Goal: Download file/media

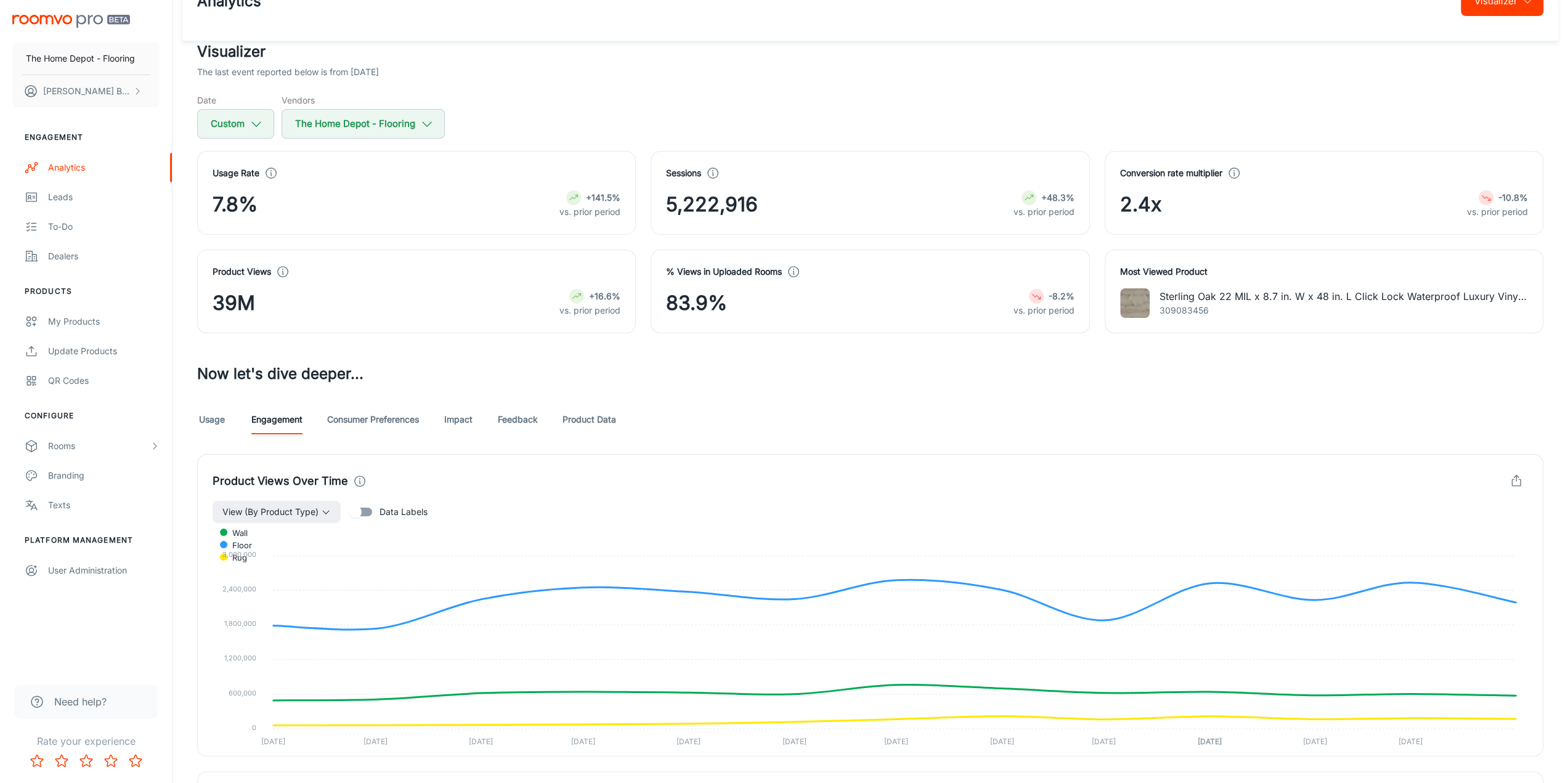
scroll to position [123, 0]
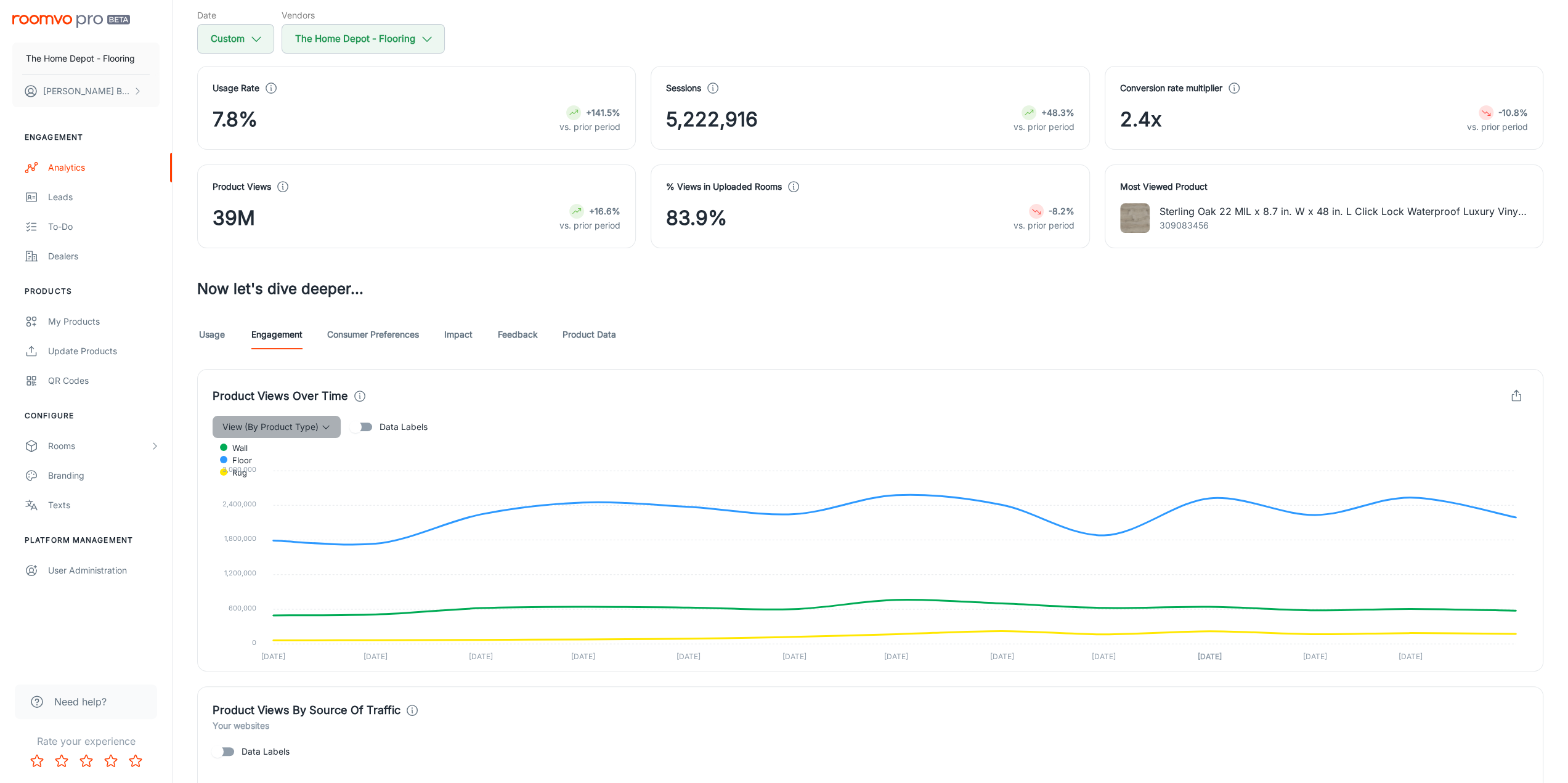
click at [283, 419] on span "View (By Product Type)" at bounding box center [270, 426] width 96 height 15
click at [460, 371] on div at bounding box center [788, 391] width 1577 height 783
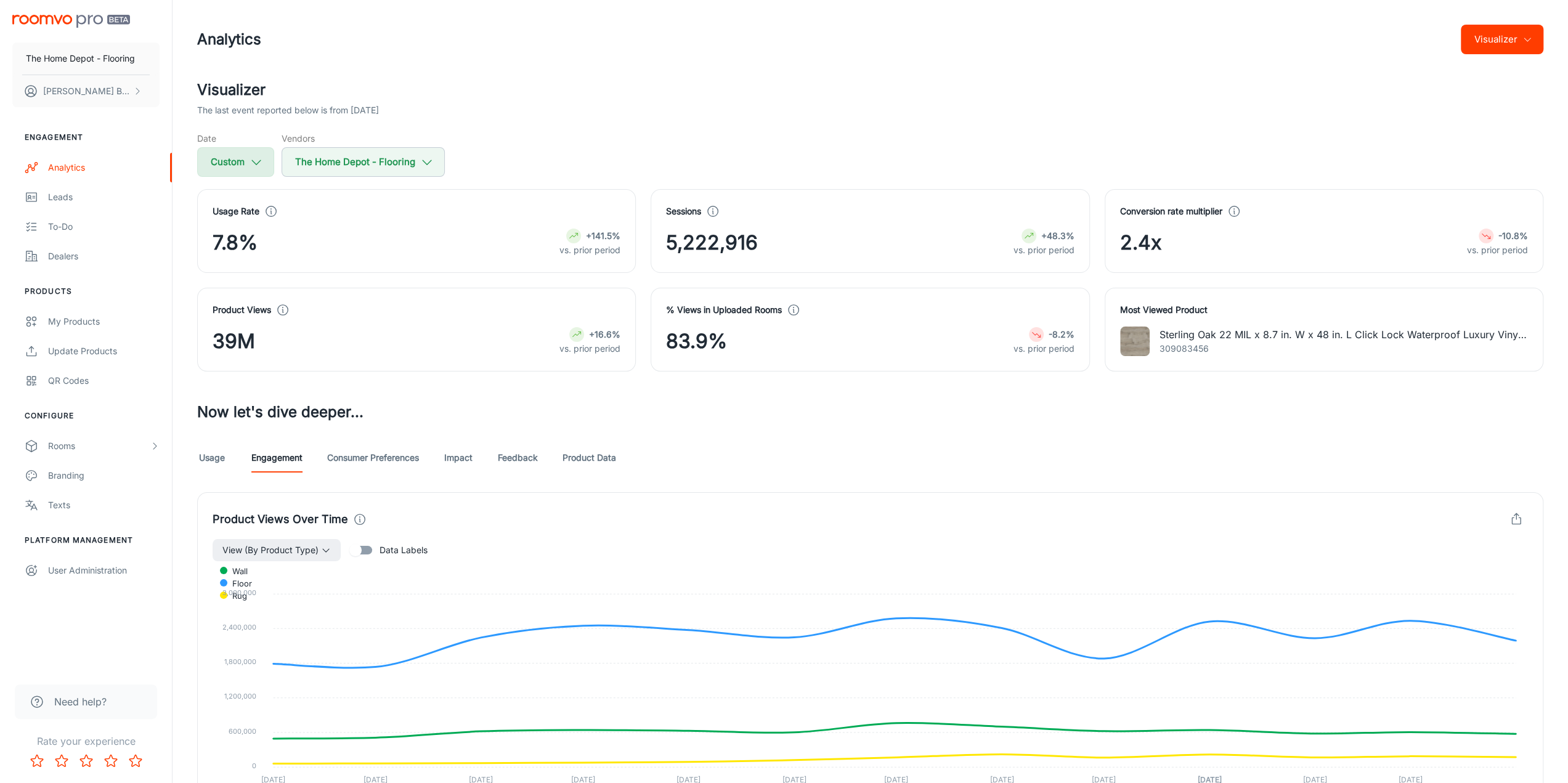
click at [238, 150] on button "Custom" at bounding box center [236, 162] width 77 height 29
select select "3"
select select "2024"
select select "3"
select select "2025"
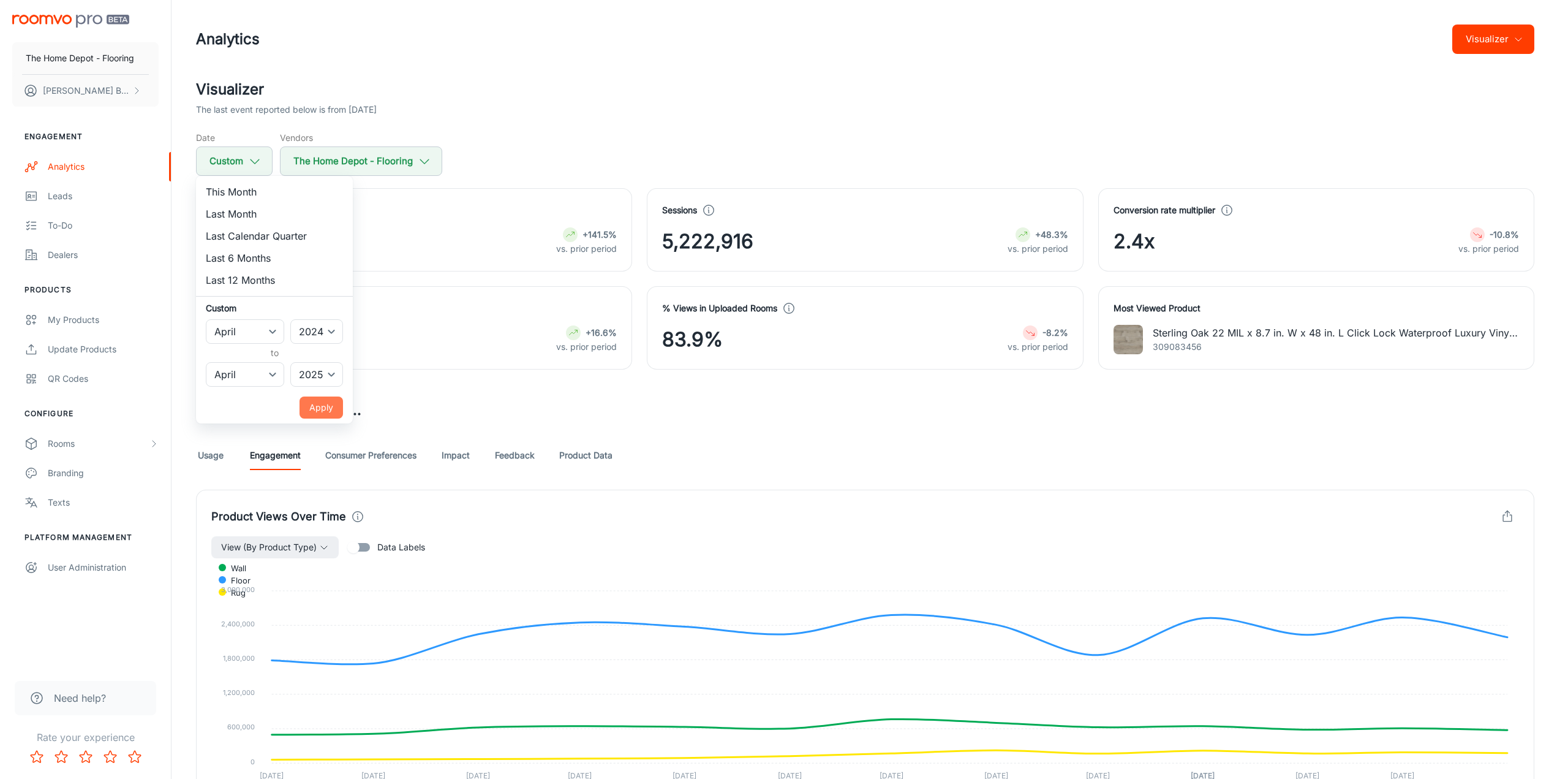
click at [332, 410] on button "Apply" at bounding box center [321, 407] width 43 height 22
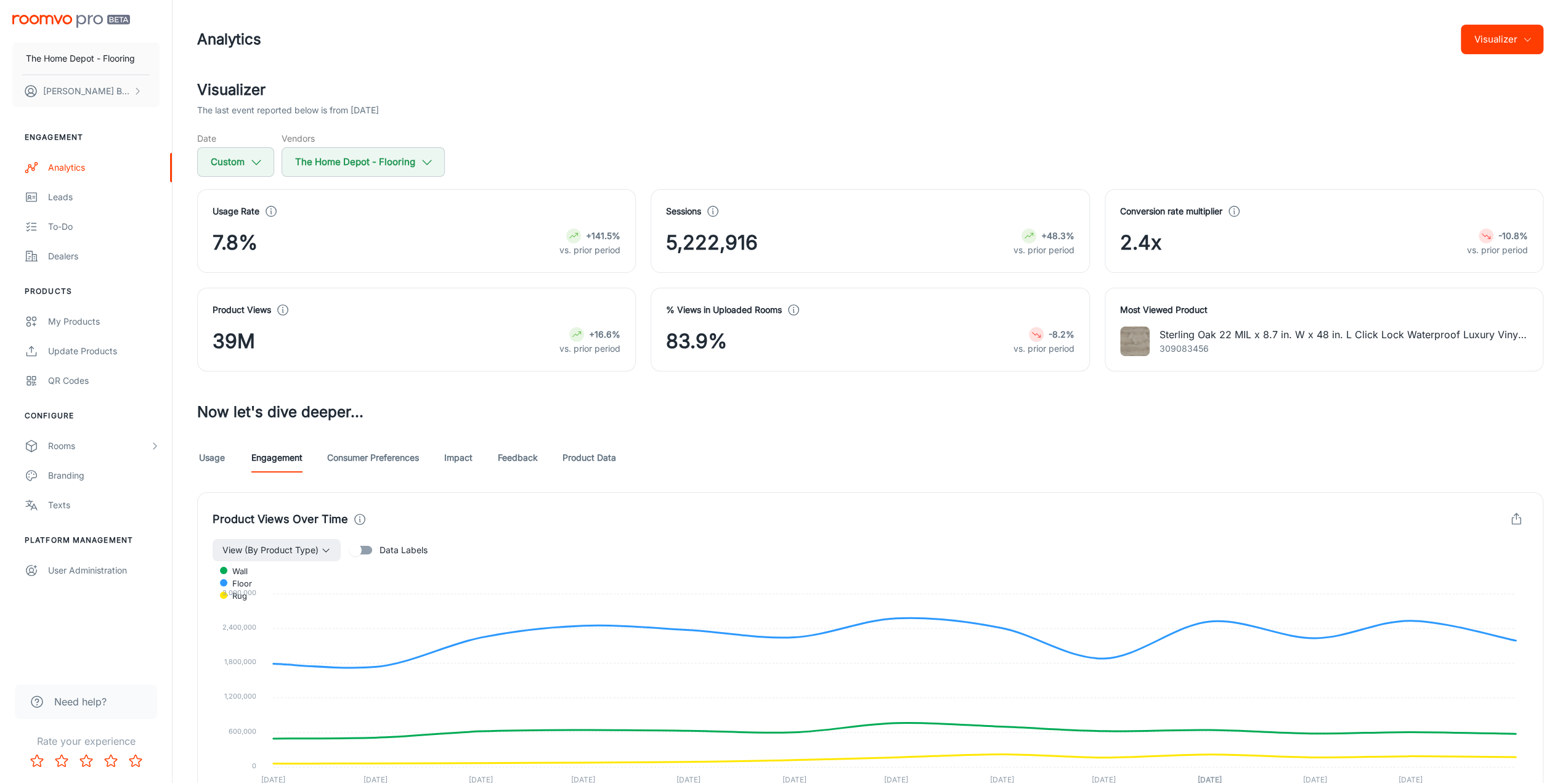
click at [747, 404] on h3 "Now let's dive deeper..." at bounding box center [870, 412] width 1346 height 22
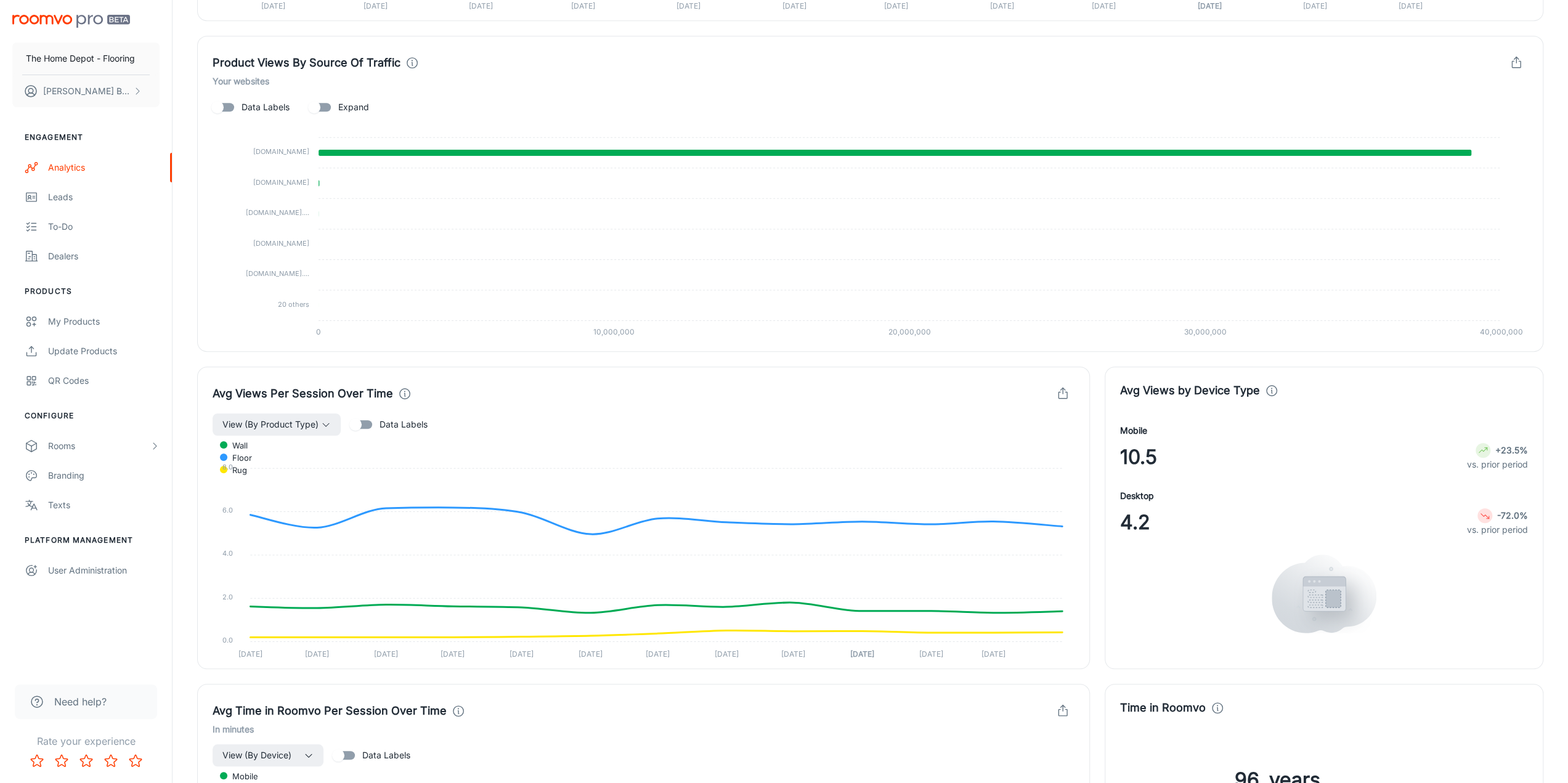
scroll to position [862, 0]
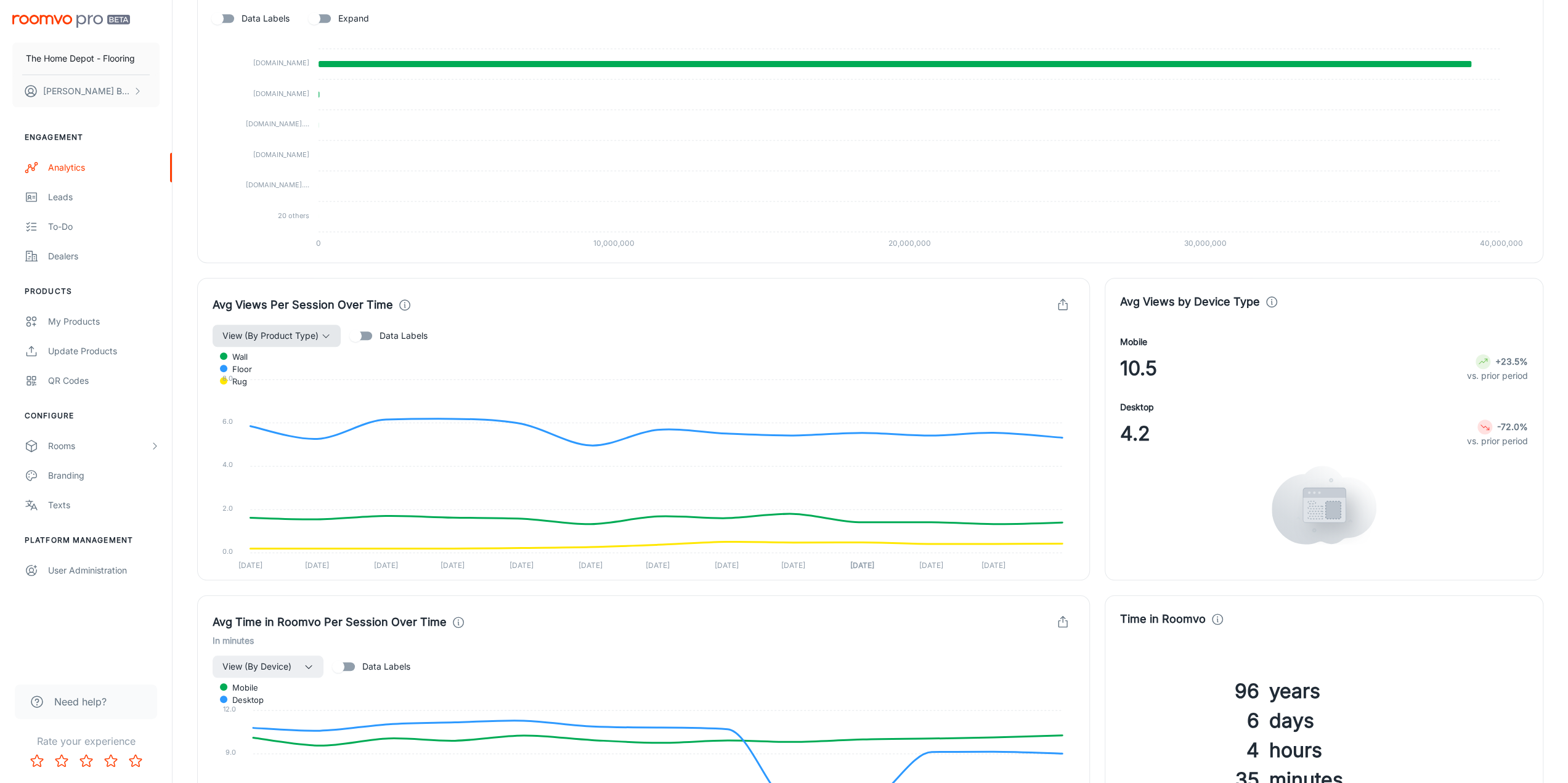
click at [312, 334] on span "View (By Product Type)" at bounding box center [270, 336] width 96 height 15
click at [275, 360] on span "All" at bounding box center [268, 362] width 86 height 15
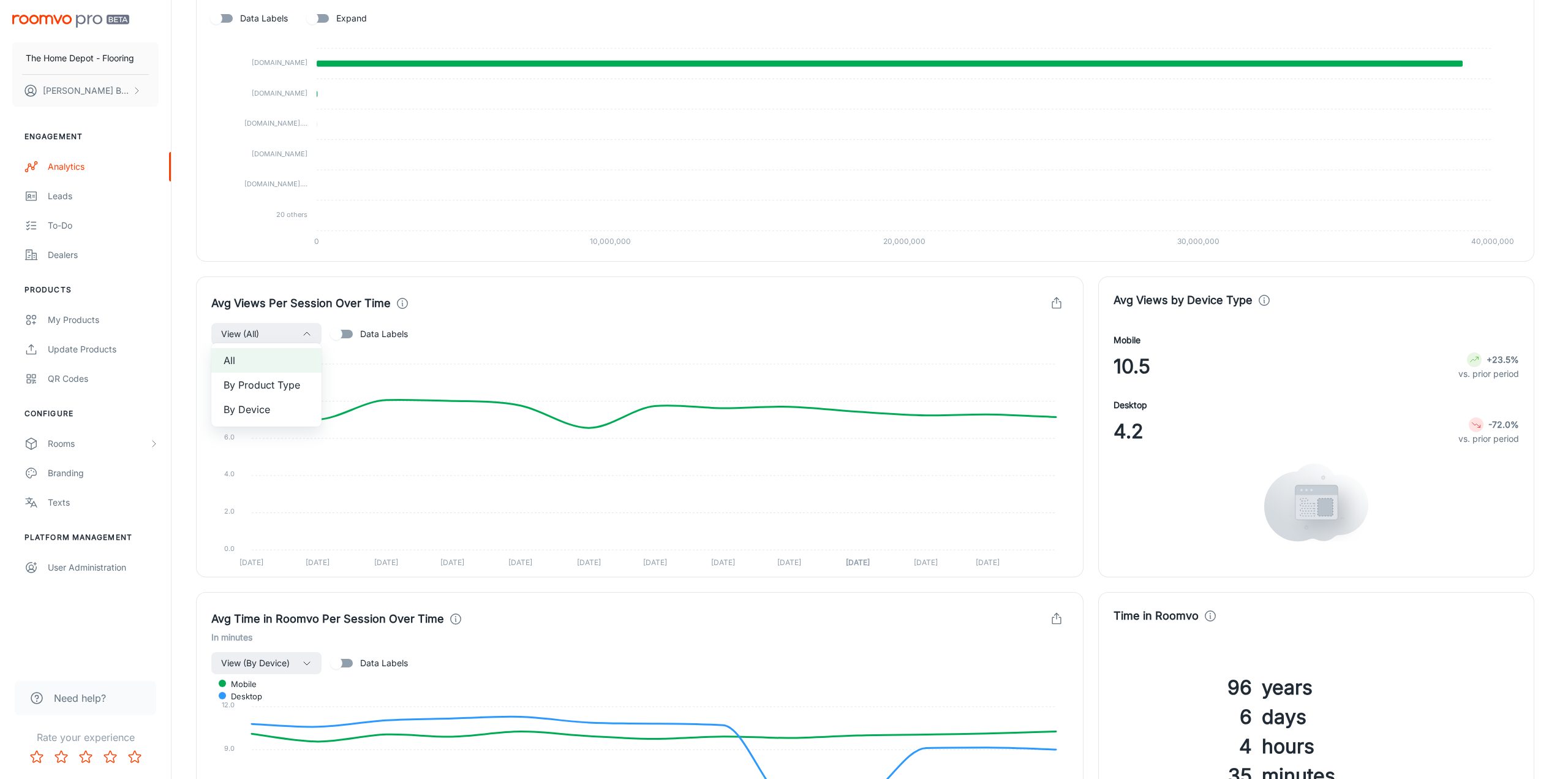
click at [1089, 270] on div at bounding box center [784, 389] width 1568 height 779
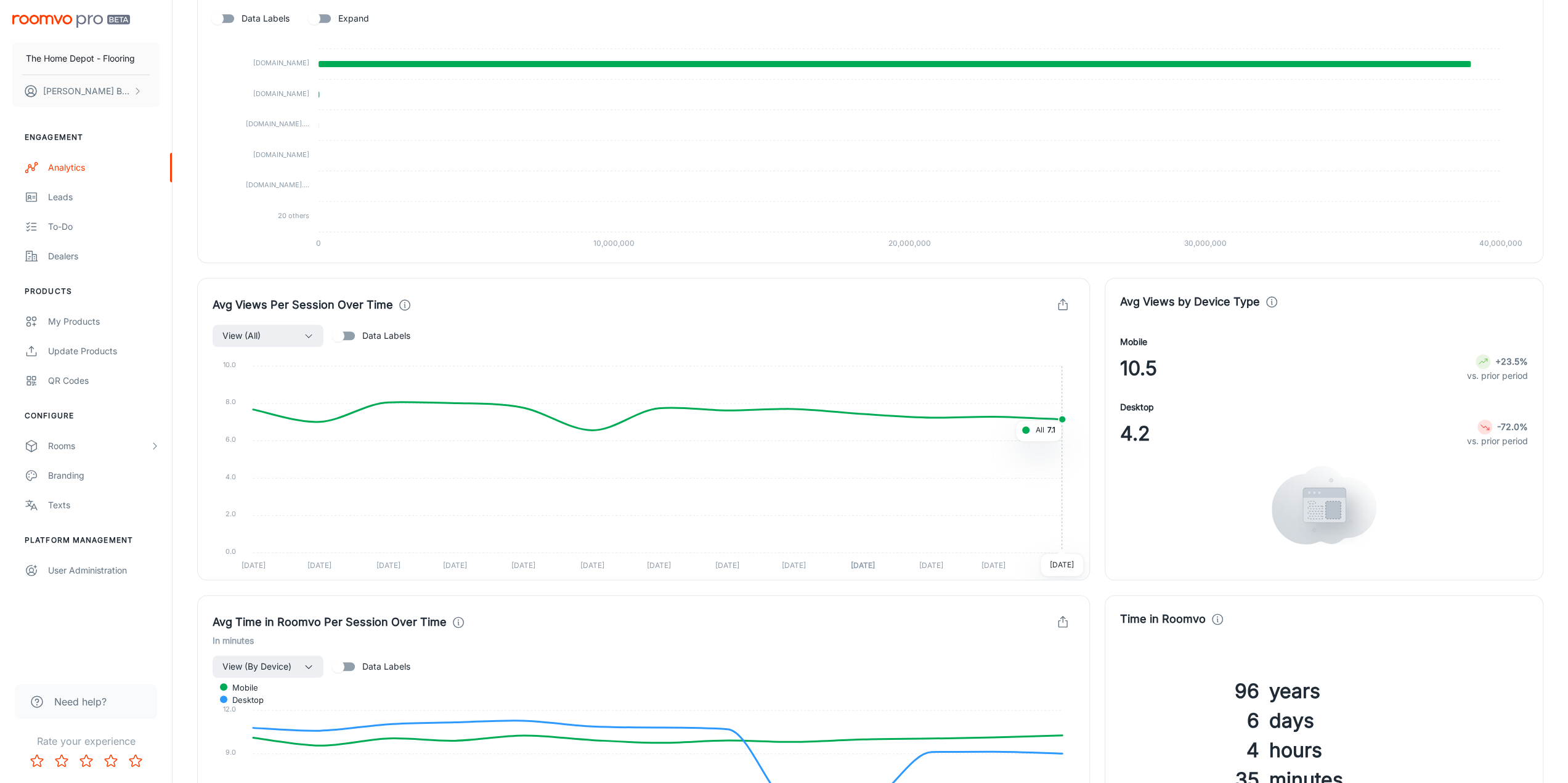
click at [1061, 419] on foreignobject at bounding box center [643, 460] width 862 height 225
click at [1060, 301] on icon "button" at bounding box center [1062, 305] width 13 height 13
click at [1032, 349] on span "Download CSV" at bounding box center [1027, 356] width 72 height 15
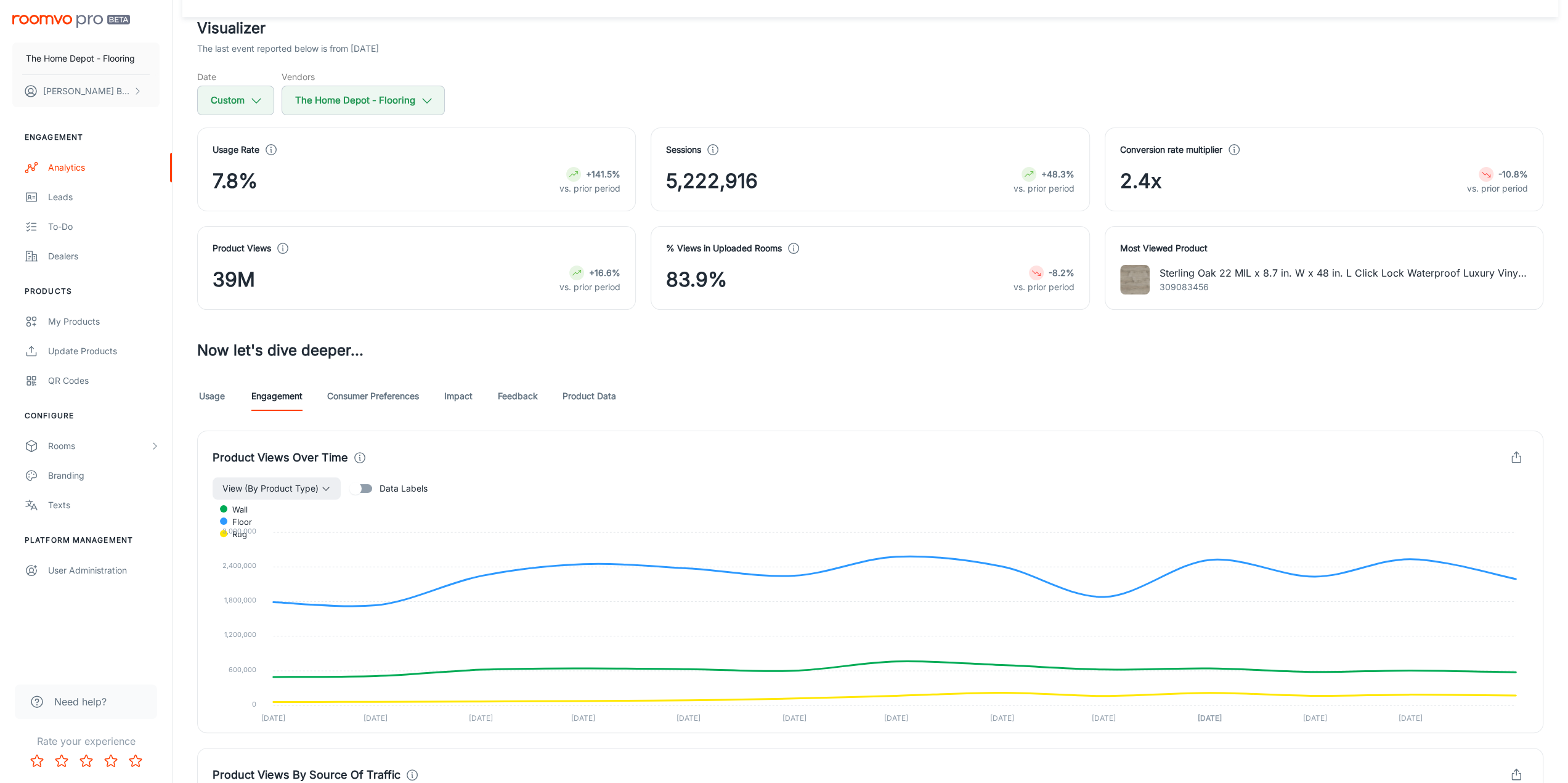
scroll to position [0, 0]
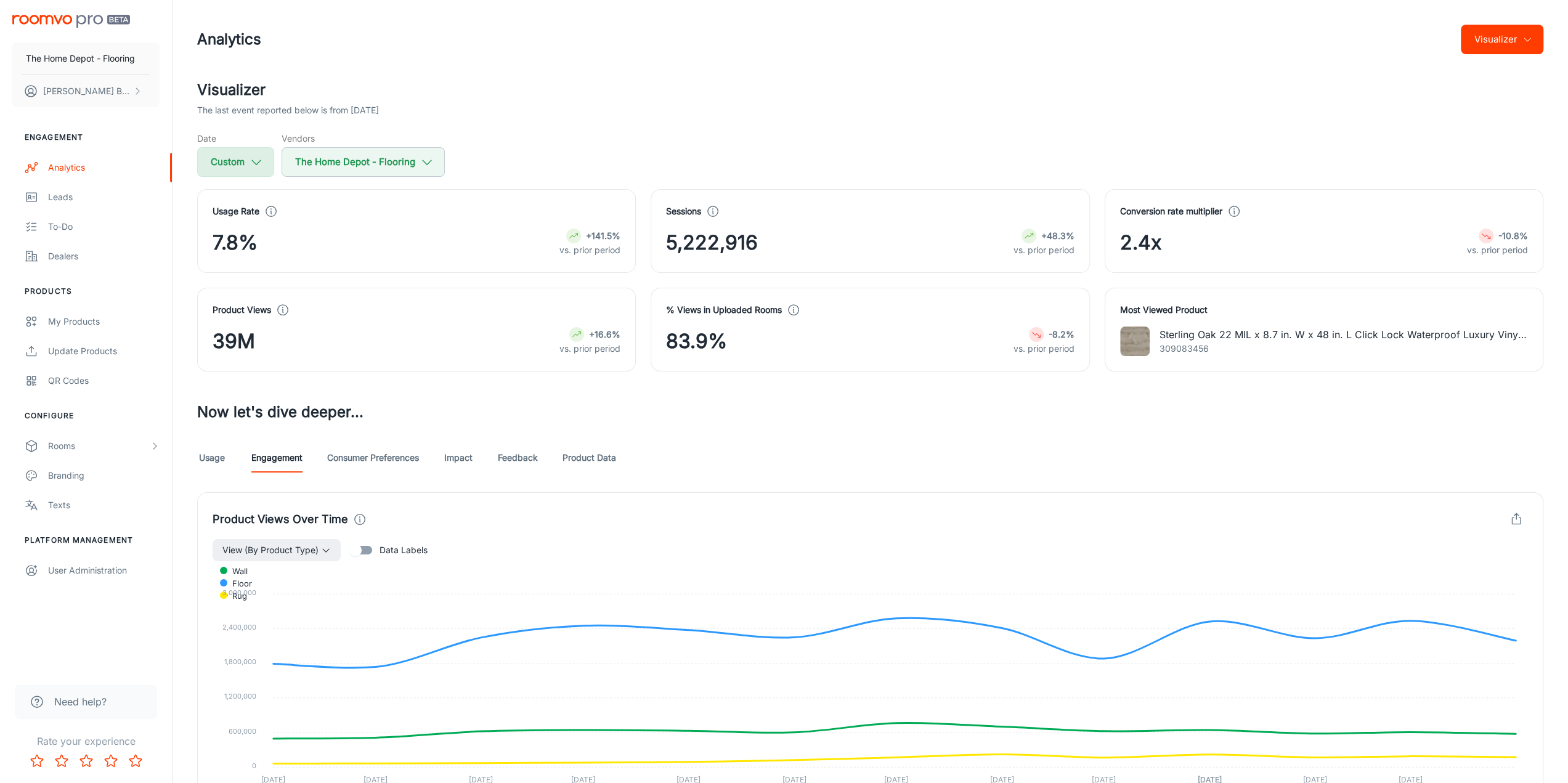
click at [242, 168] on button "Custom" at bounding box center [236, 162] width 77 height 29
select select "3"
select select "2024"
select select "3"
select select "2025"
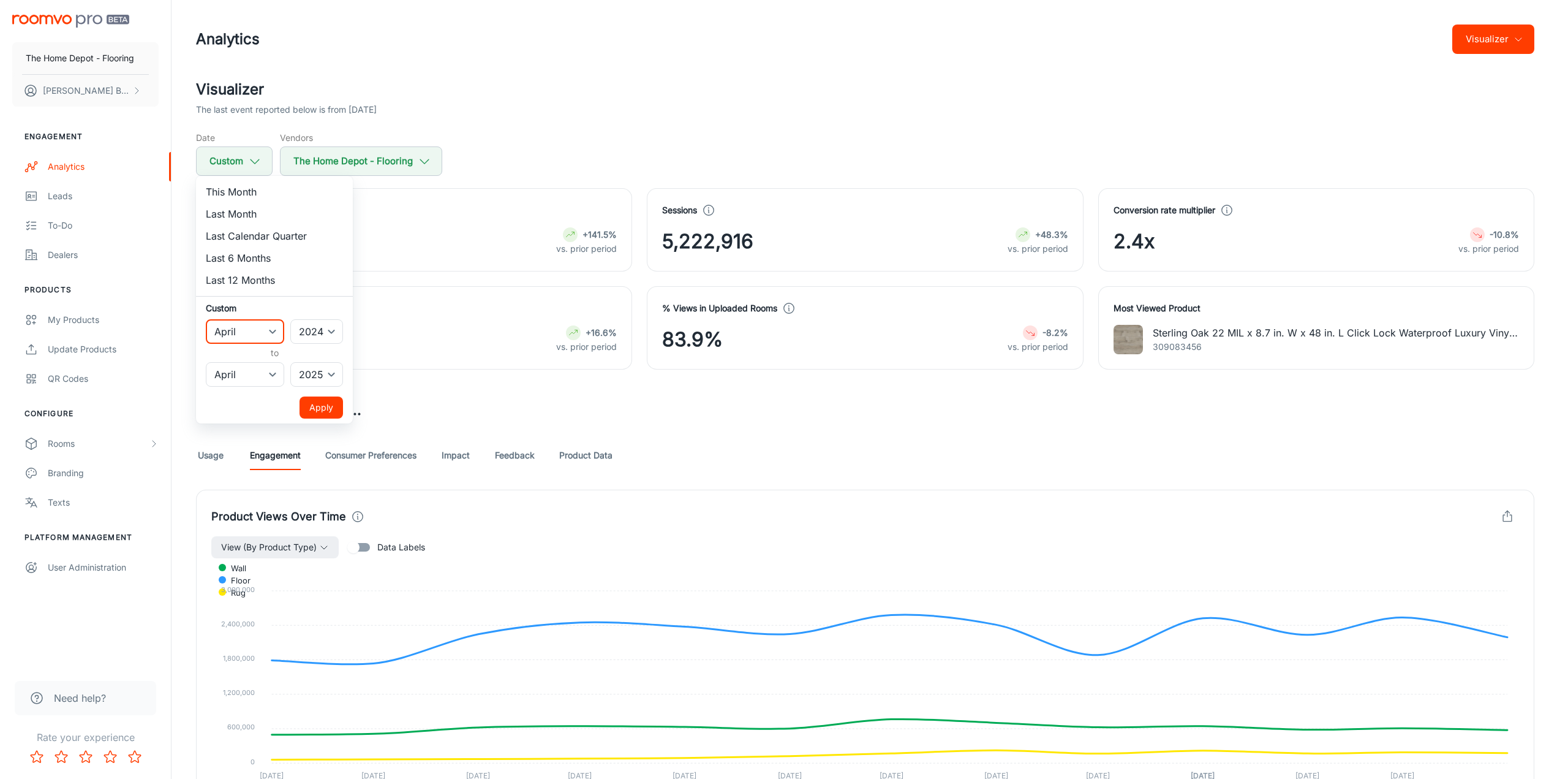
click at [272, 336] on select "January February March April May June July August September October November De…" at bounding box center [245, 331] width 78 height 24
select select "4"
click at [206, 319] on select "January February March April May June July August September October November De…" at bounding box center [245, 331] width 78 height 24
click at [278, 373] on select "January February March April May June July August September October November De…" at bounding box center [245, 374] width 78 height 24
select select "6"
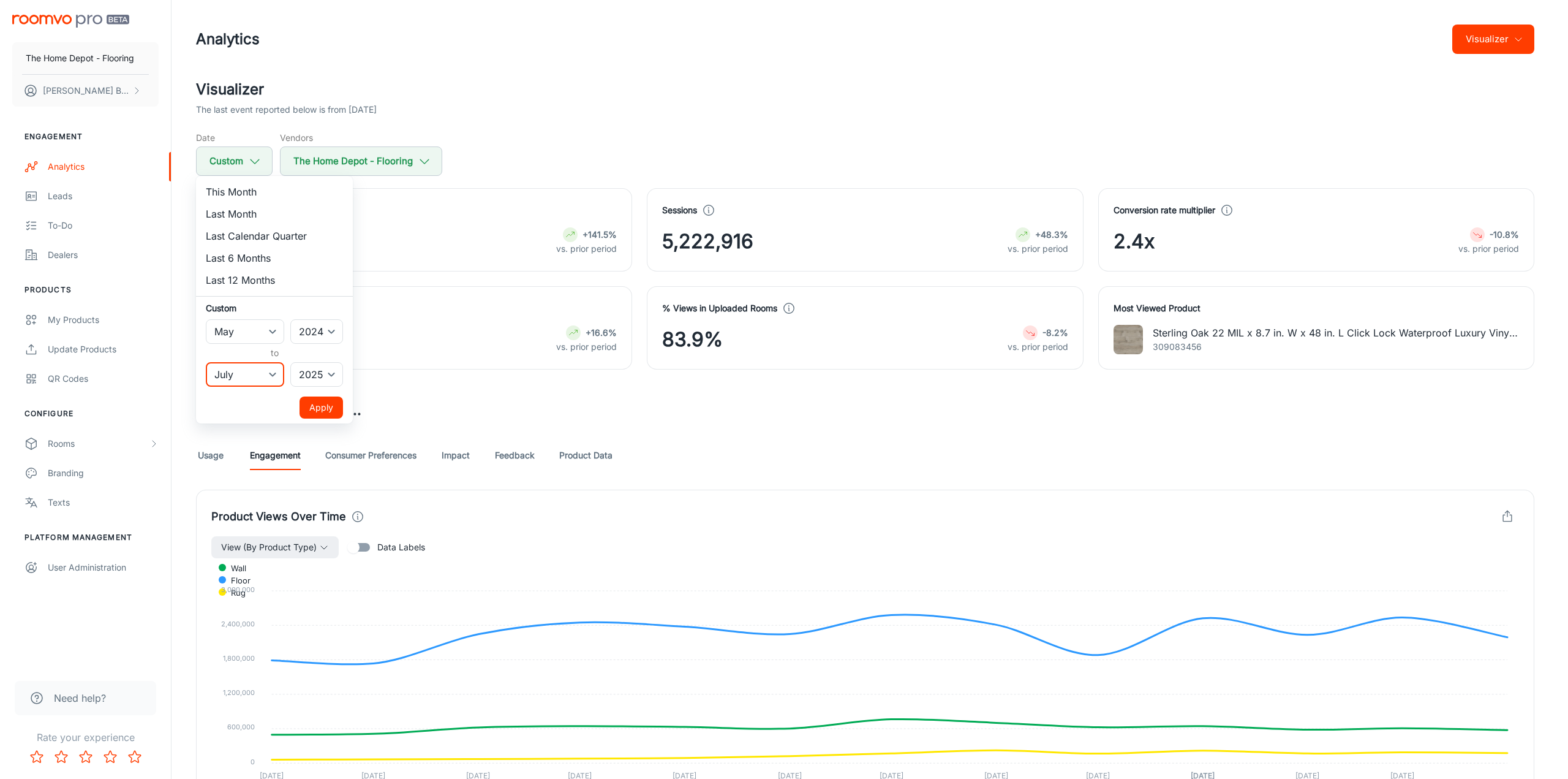
click at [206, 362] on select "January February March April May June July August September October November De…" at bounding box center [245, 374] width 78 height 24
click at [327, 407] on button "Apply" at bounding box center [321, 407] width 43 height 22
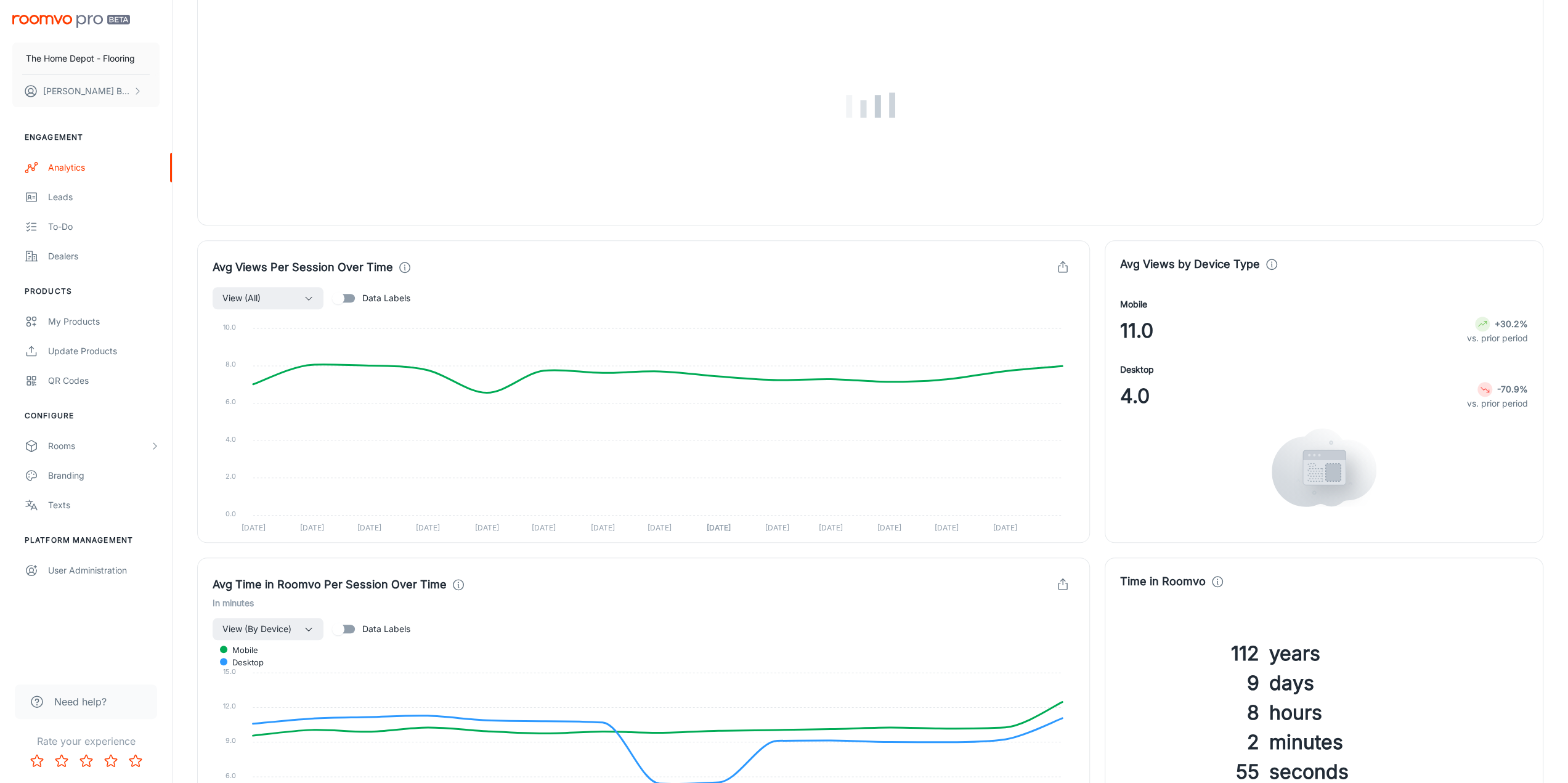
scroll to position [924, 0]
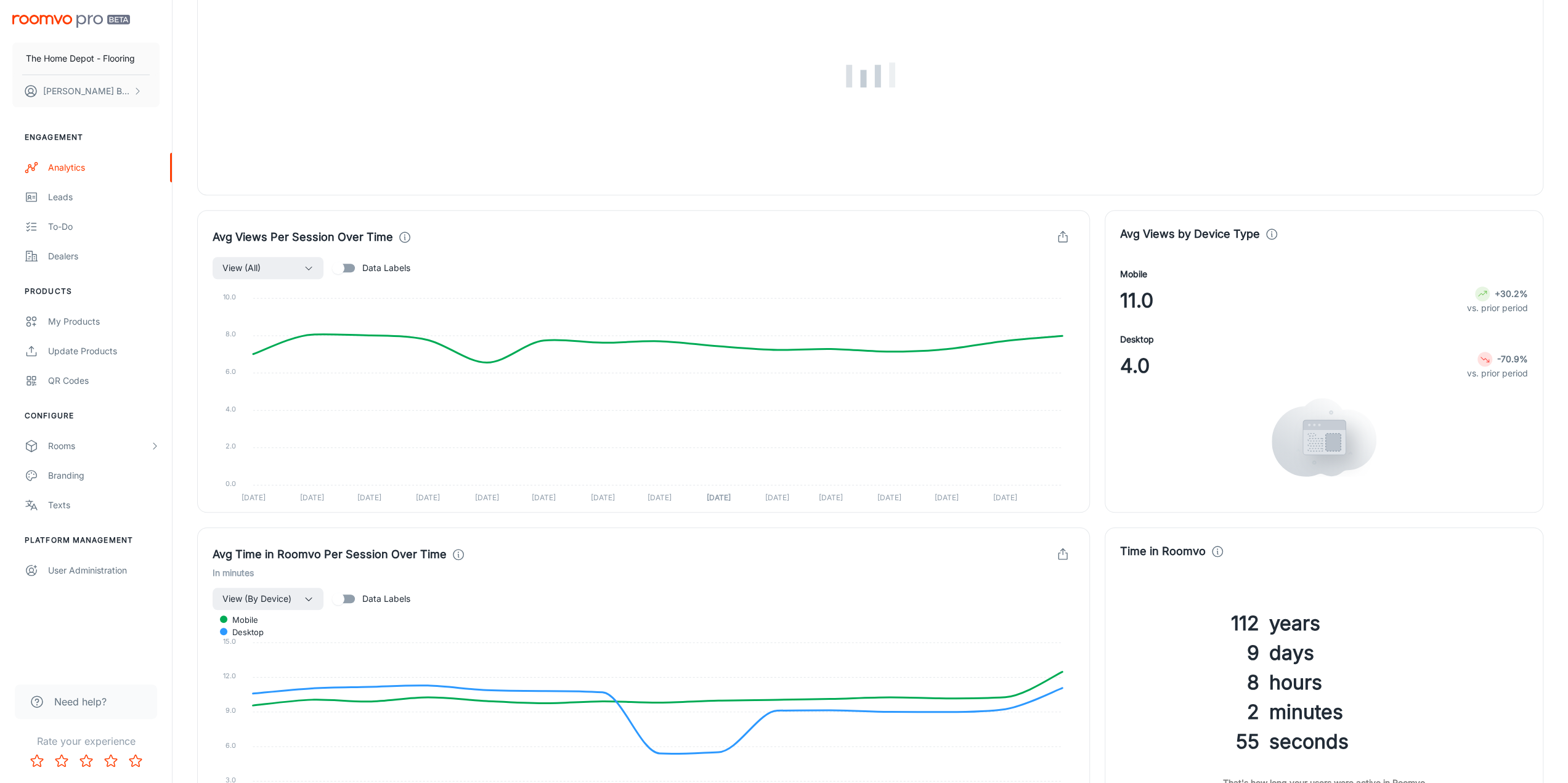
click at [1061, 234] on icon "button" at bounding box center [1062, 237] width 13 height 13
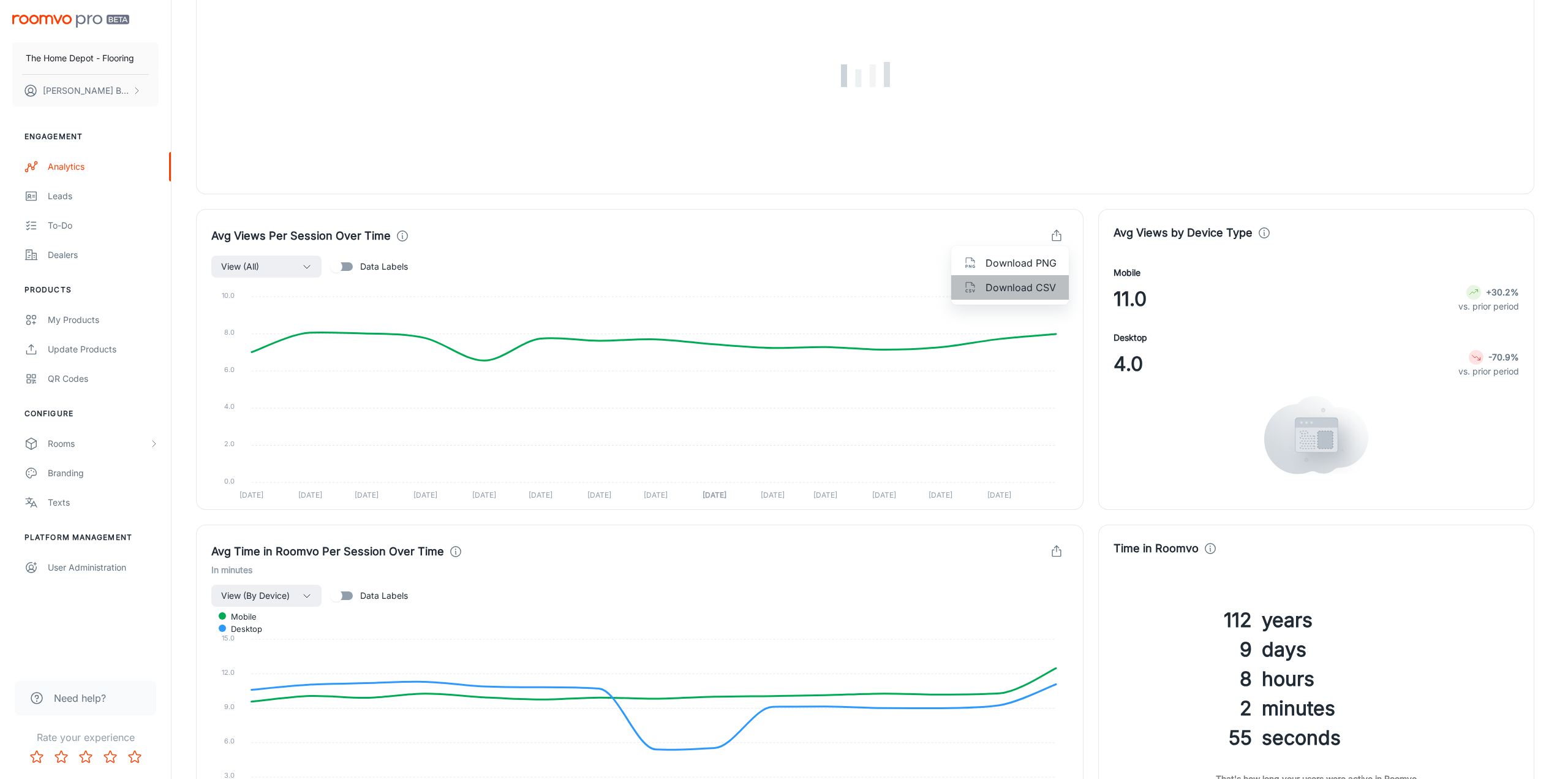
click at [1011, 289] on span "Download CSV" at bounding box center [1021, 287] width 71 height 15
